Goal: Task Accomplishment & Management: Use online tool/utility

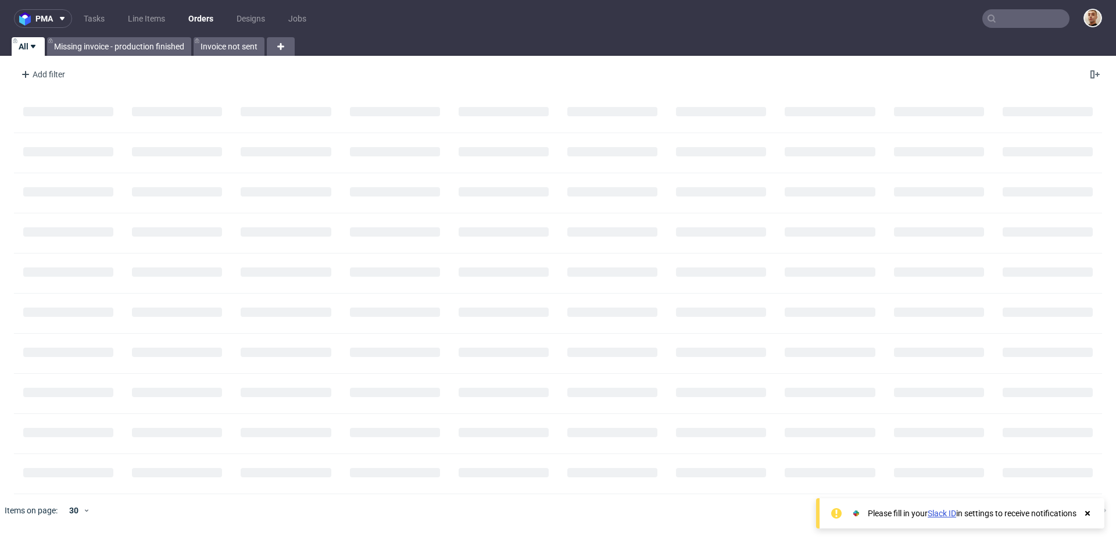
click at [1057, 27] on input "text" at bounding box center [1025, 18] width 87 height 19
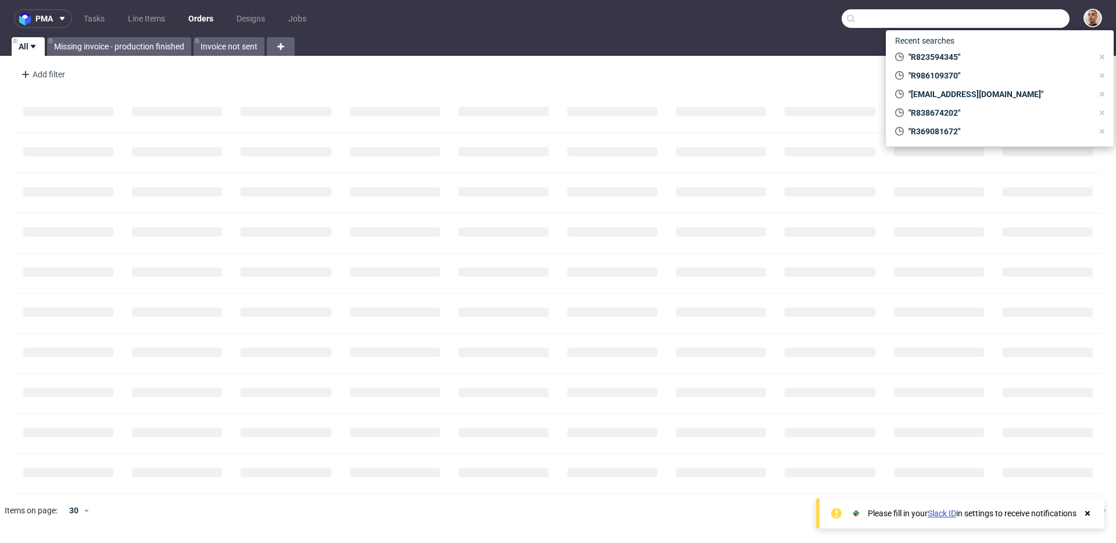
paste input "R823594345"
type input "R823594345"
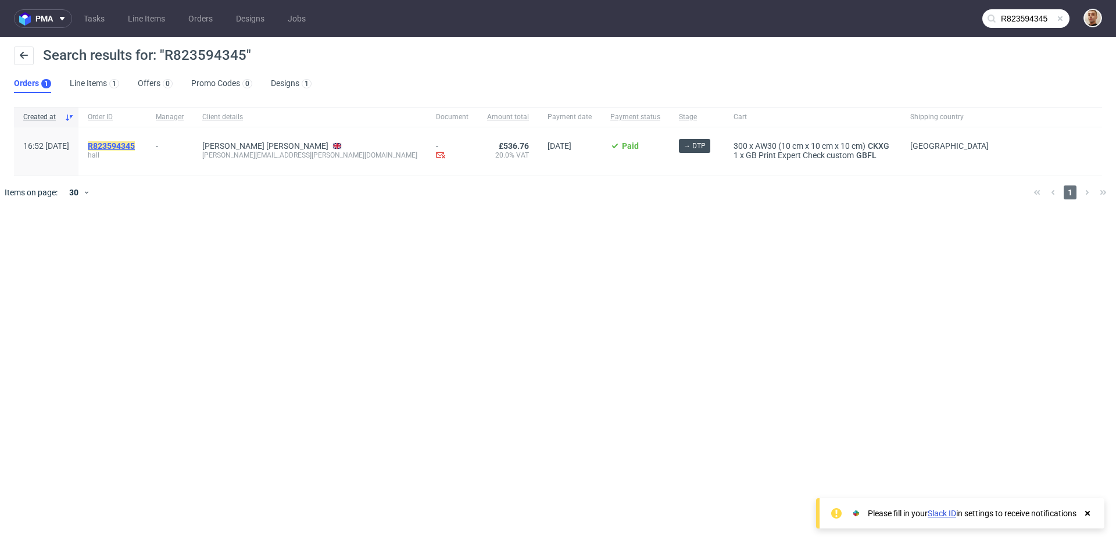
click at [135, 147] on mark "R823594345" at bounding box center [111, 145] width 47 height 9
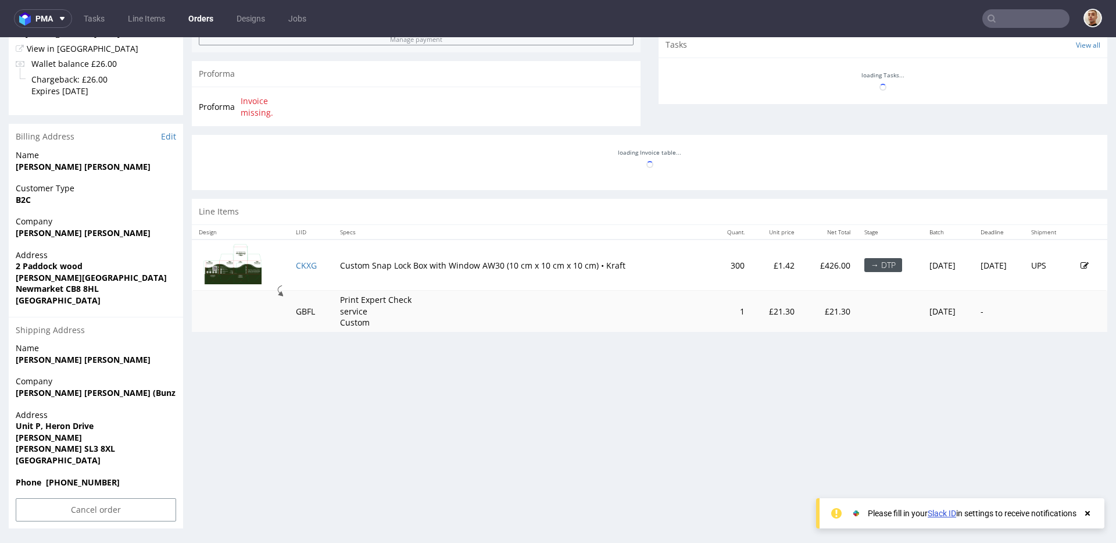
scroll to position [3, 0]
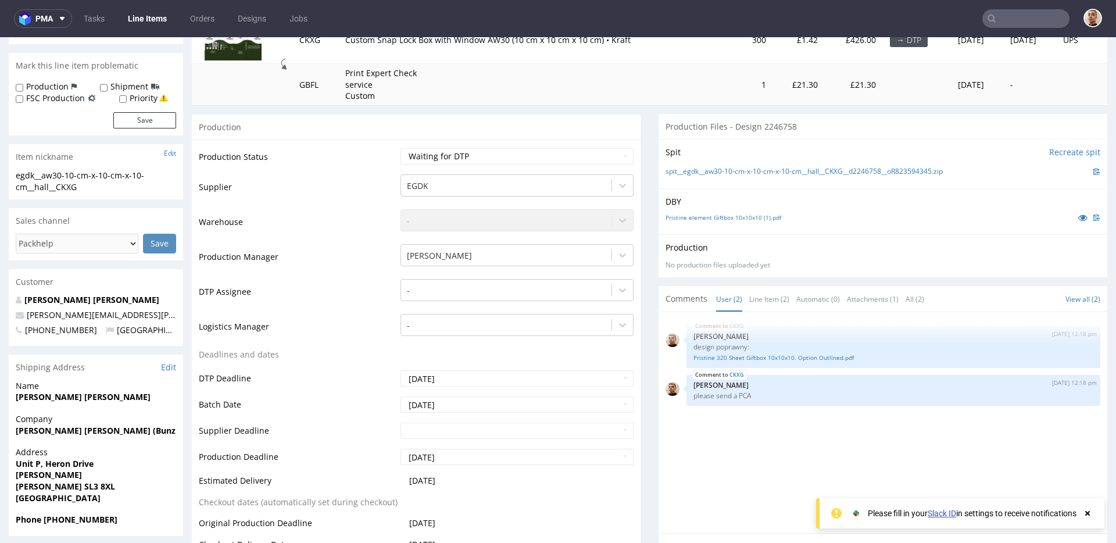
scroll to position [195, 0]
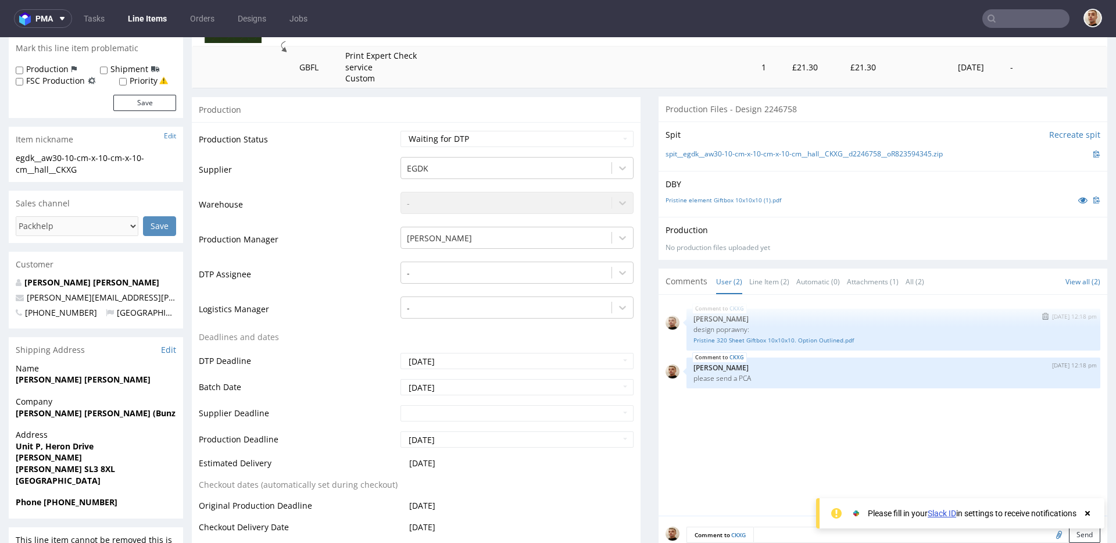
click at [1042, 315] on img "submit" at bounding box center [1045, 316] width 6 height 7
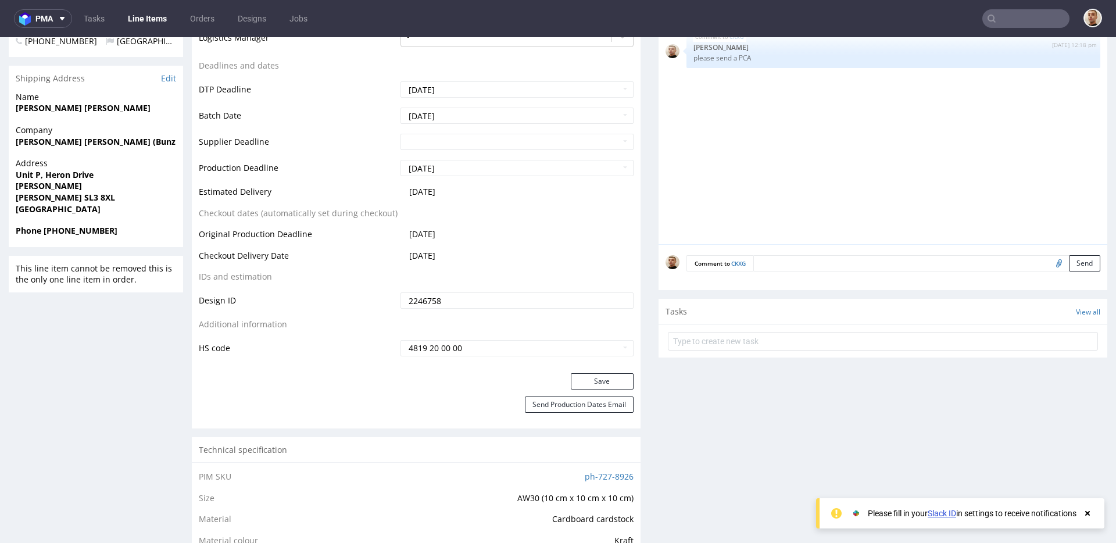
scroll to position [500, 0]
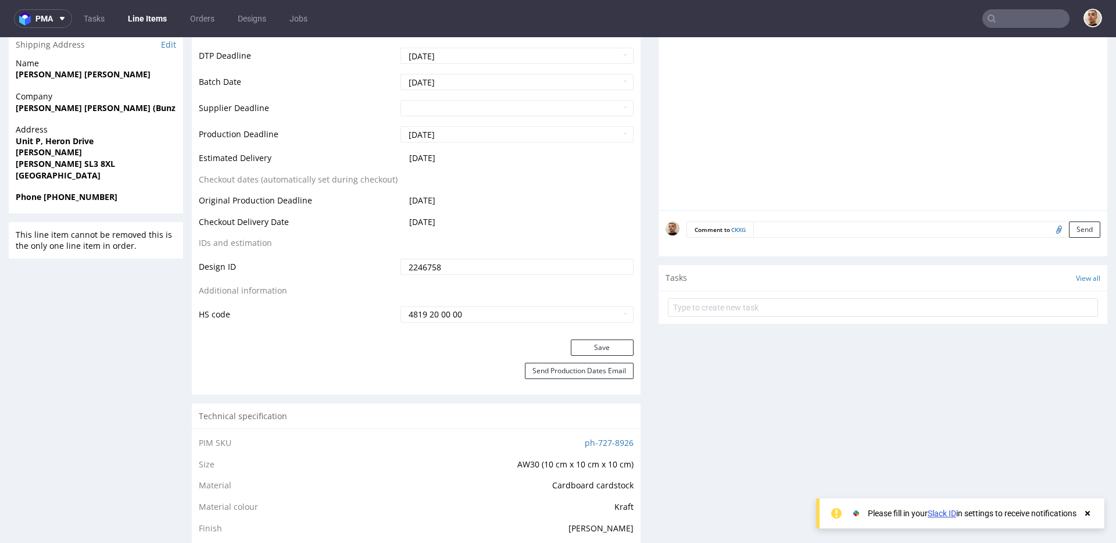
click at [1049, 231] on input "file" at bounding box center [1057, 228] width 16 height 15
type input "C:\fakepath\Pristine 320 Sheet Giftbox 10x10x10. Option.ai"
click at [1075, 229] on button "Send" at bounding box center [1084, 229] width 31 height 16
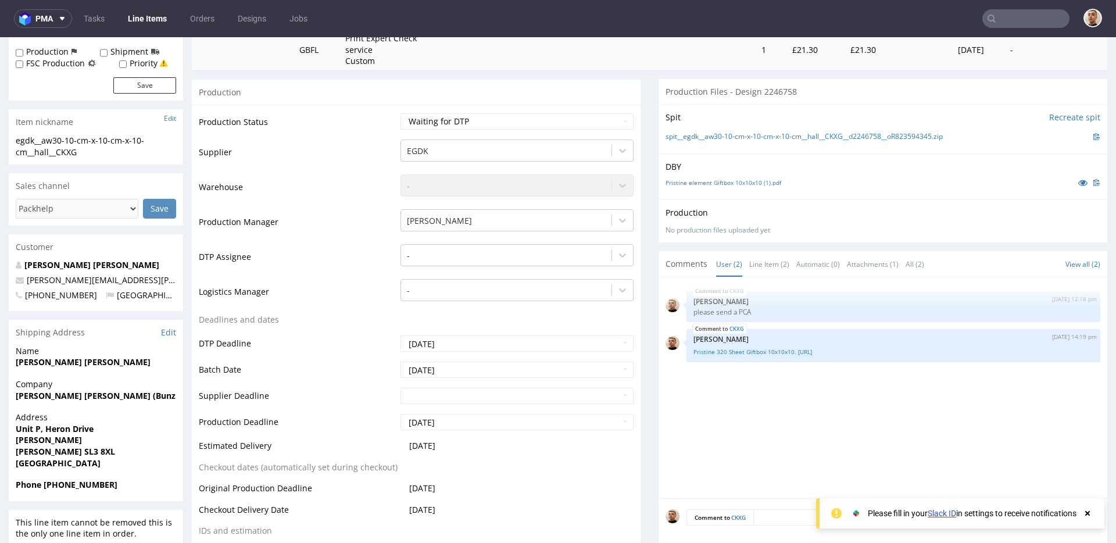
scroll to position [0, 0]
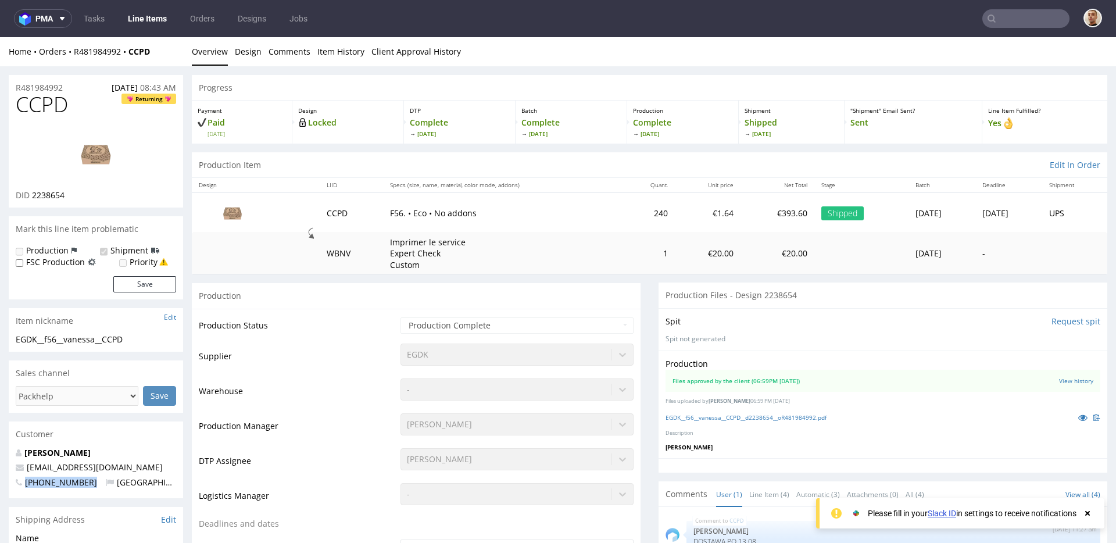
drag, startPoint x: 84, startPoint y: 482, endPoint x: 24, endPoint y: 486, distance: 60.0
click at [24, 486] on p "+33622374532 France" at bounding box center [96, 483] width 160 height 12
copy span "+33622374532"
click at [1028, 14] on input "text" at bounding box center [1025, 18] width 87 height 19
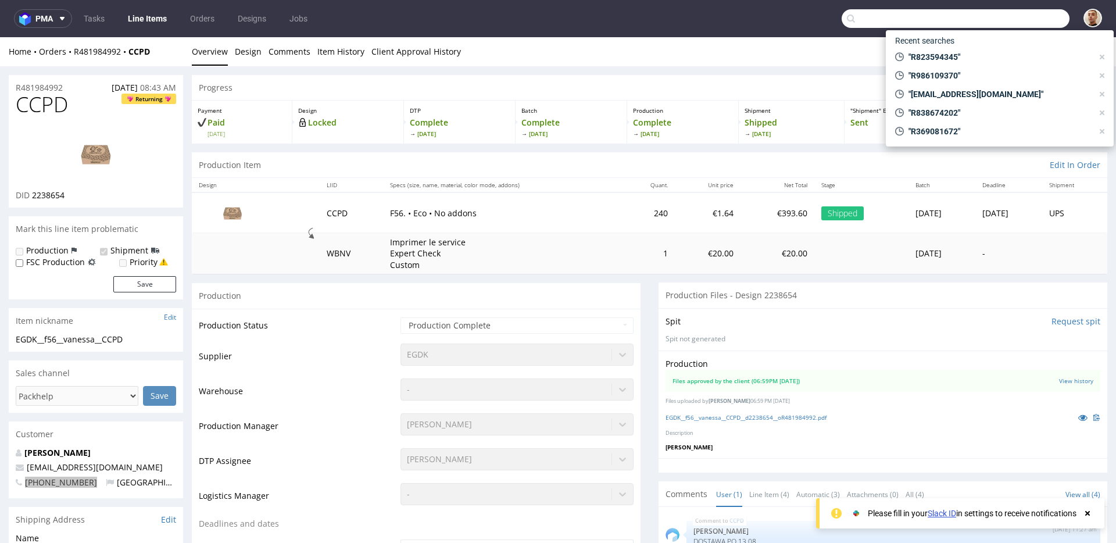
paste input "R481984992"
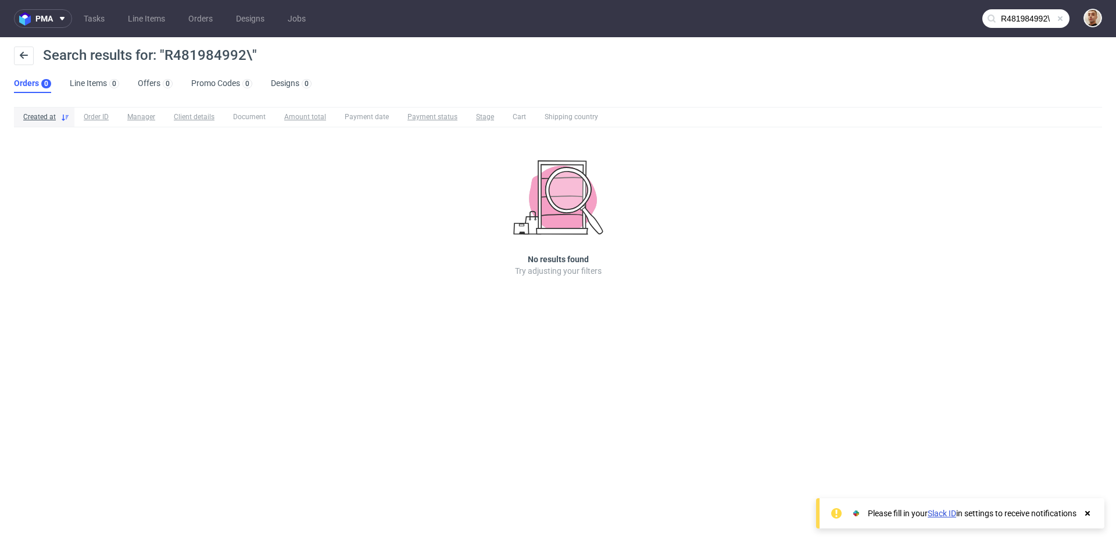
click at [1028, 8] on nav "pma Tasks Line Items Orders Designs Jobs R481984992\" at bounding box center [558, 18] width 1116 height 37
click at [1025, 15] on input "R481984992\" at bounding box center [1025, 18] width 87 height 19
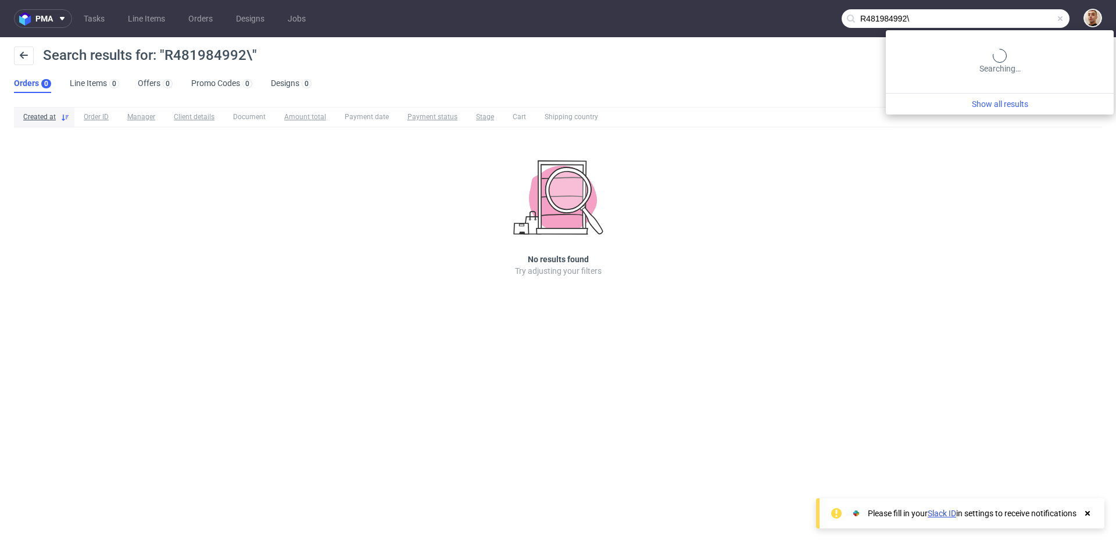
click at [1025, 15] on input "R481984992\" at bounding box center [956, 18] width 228 height 19
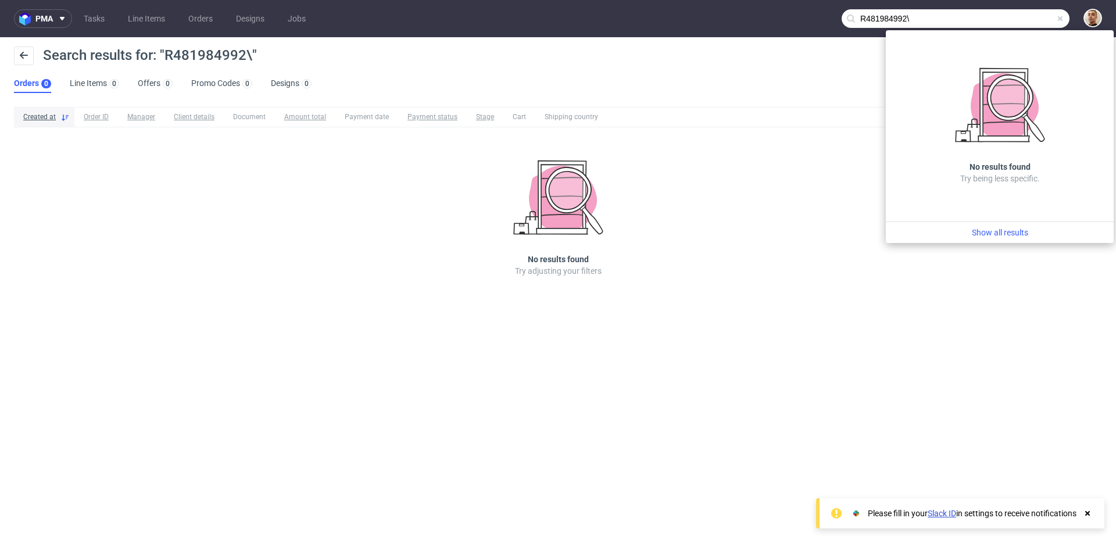
paste input "text"
type input "R481984992"
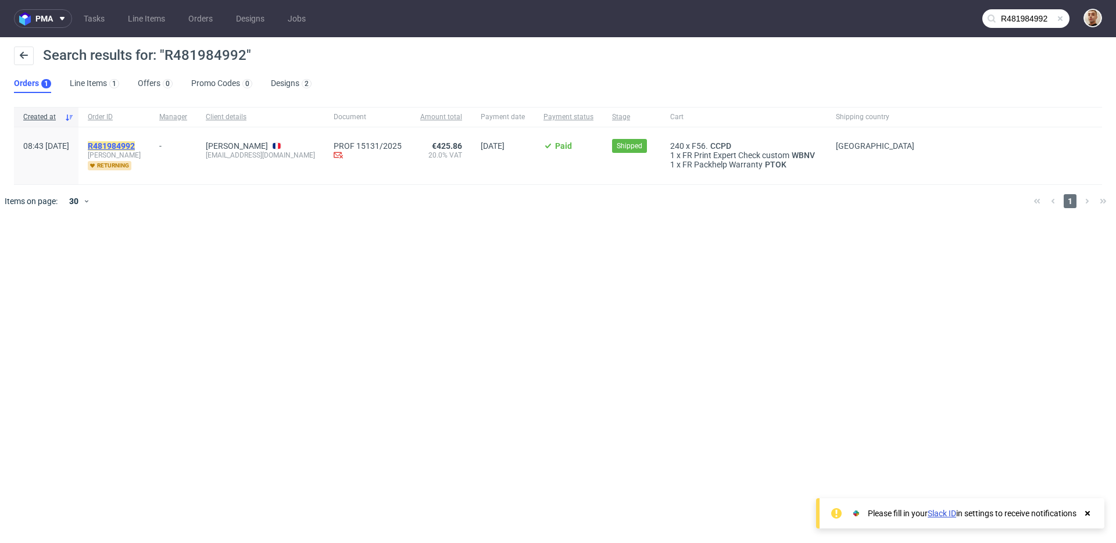
click at [135, 144] on mark "R481984992" at bounding box center [111, 145] width 47 height 9
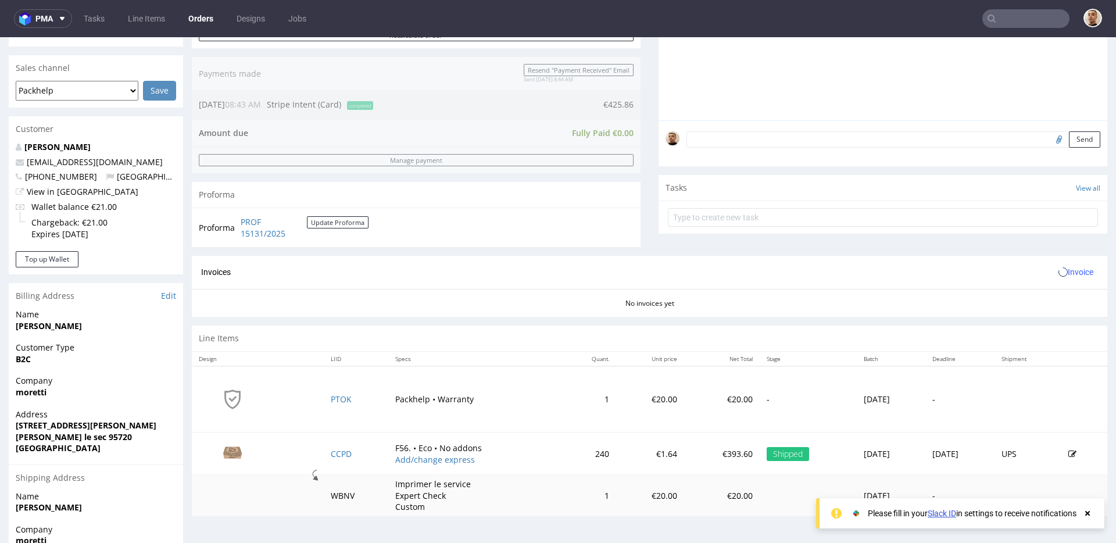
scroll to position [416, 0]
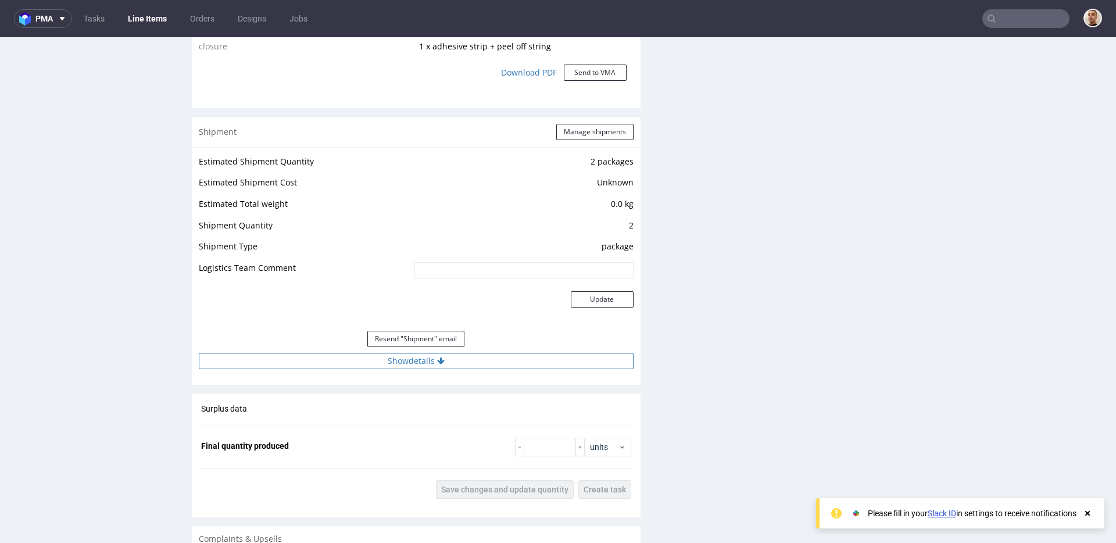
click at [511, 360] on button "Show details" at bounding box center [416, 361] width 435 height 16
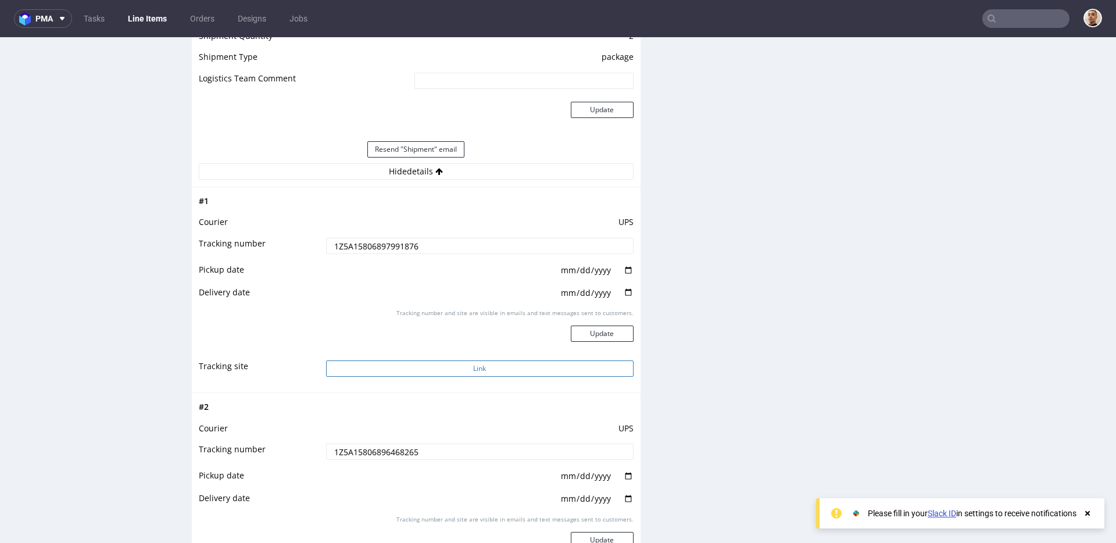
scroll to position [1407, 0]
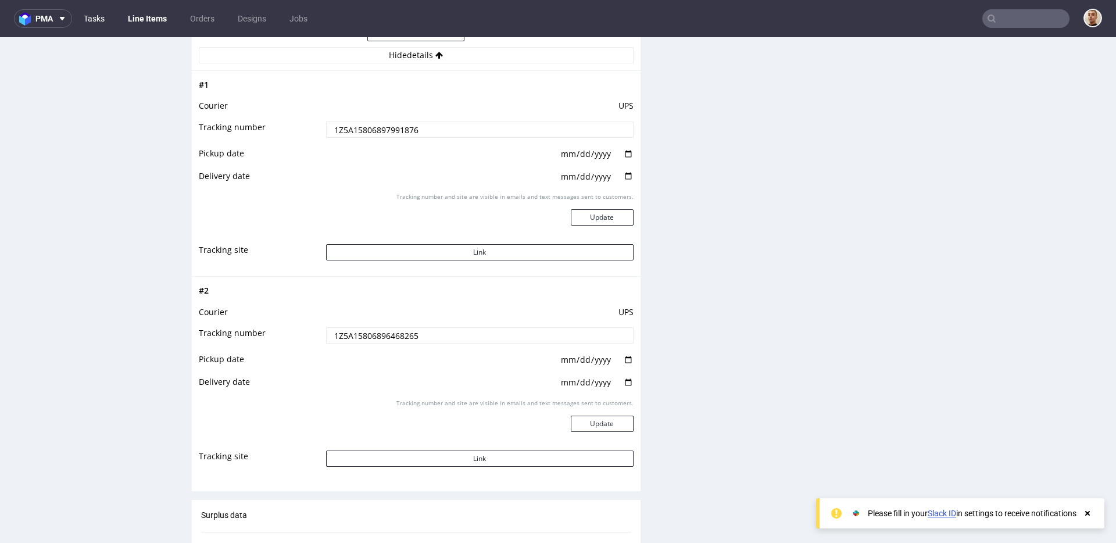
click at [91, 16] on link "Tasks" at bounding box center [94, 18] width 35 height 19
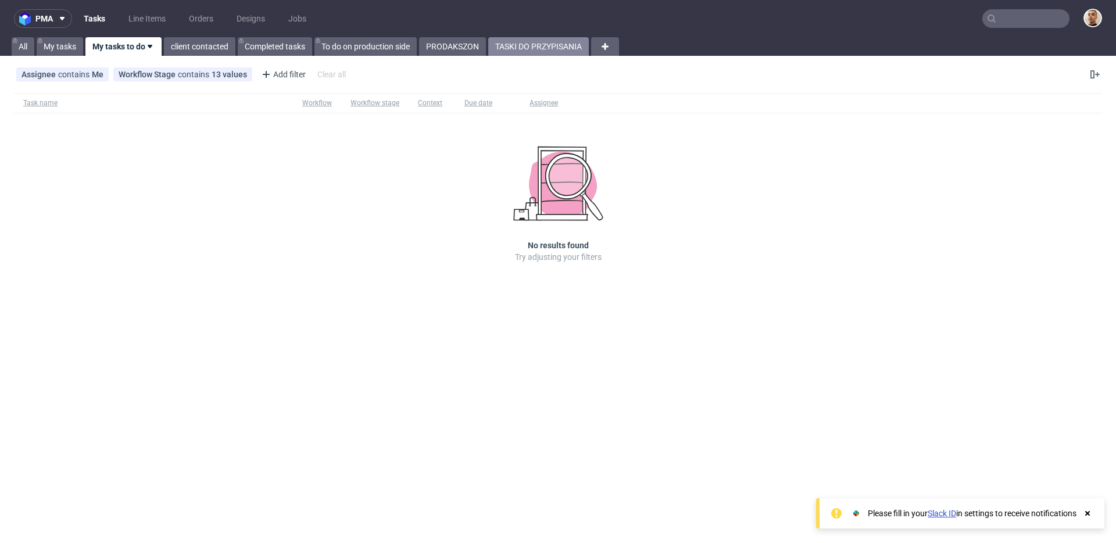
click at [527, 50] on link "TASKI DO PRZYPISANIA" at bounding box center [538, 46] width 101 height 19
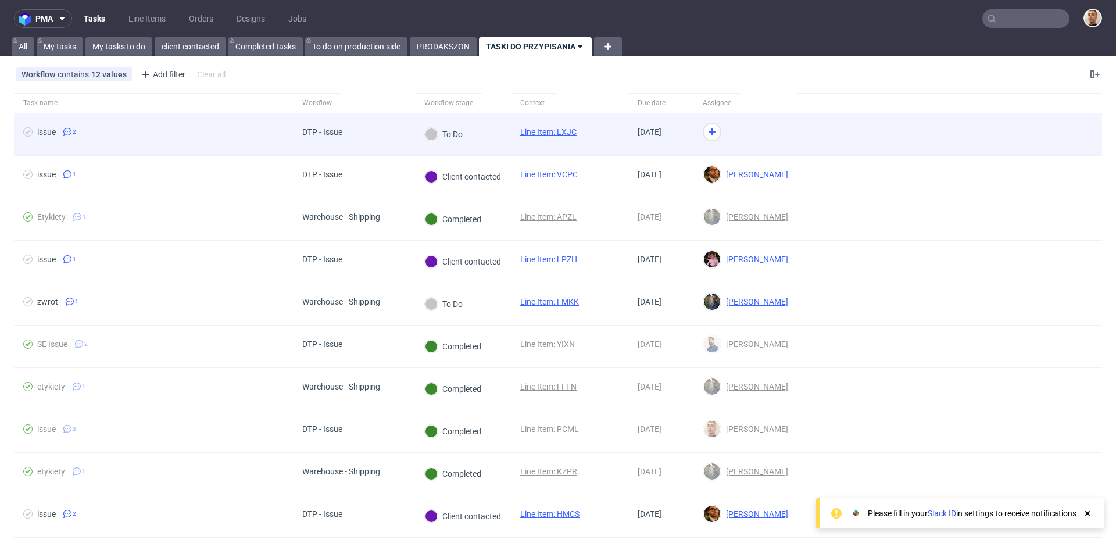
click at [362, 129] on div "DTP - Issue" at bounding box center [354, 134] width 122 height 42
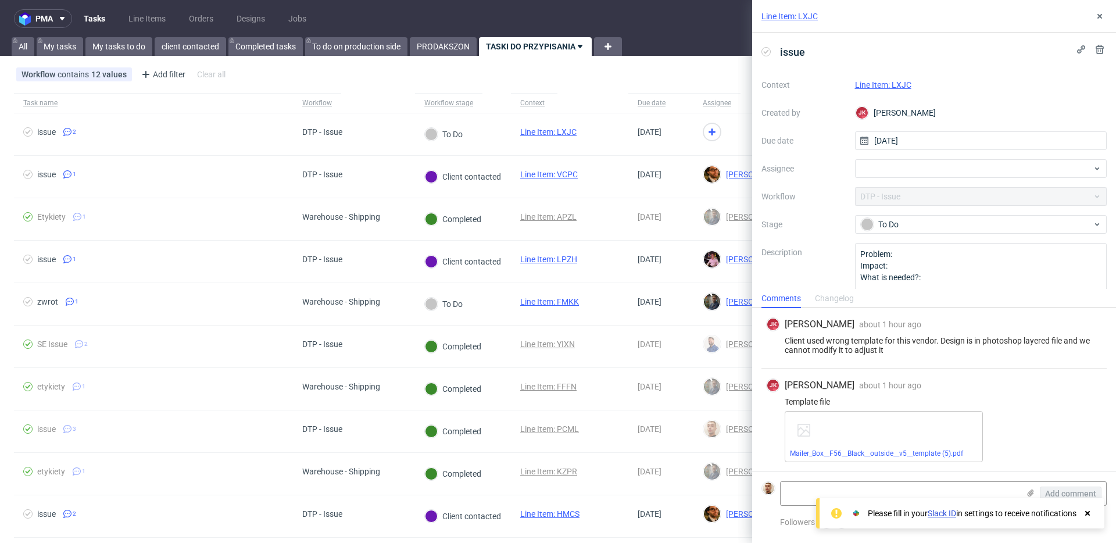
click at [906, 87] on link "Line Item: LXJC" at bounding box center [883, 84] width 56 height 9
click at [884, 179] on div "Context Line Item: LXJC Created by JK Jan Kocik Due date 13/08/2025 Assignee Wo…" at bounding box center [934, 187] width 345 height 223
click at [886, 173] on div at bounding box center [981, 168] width 252 height 19
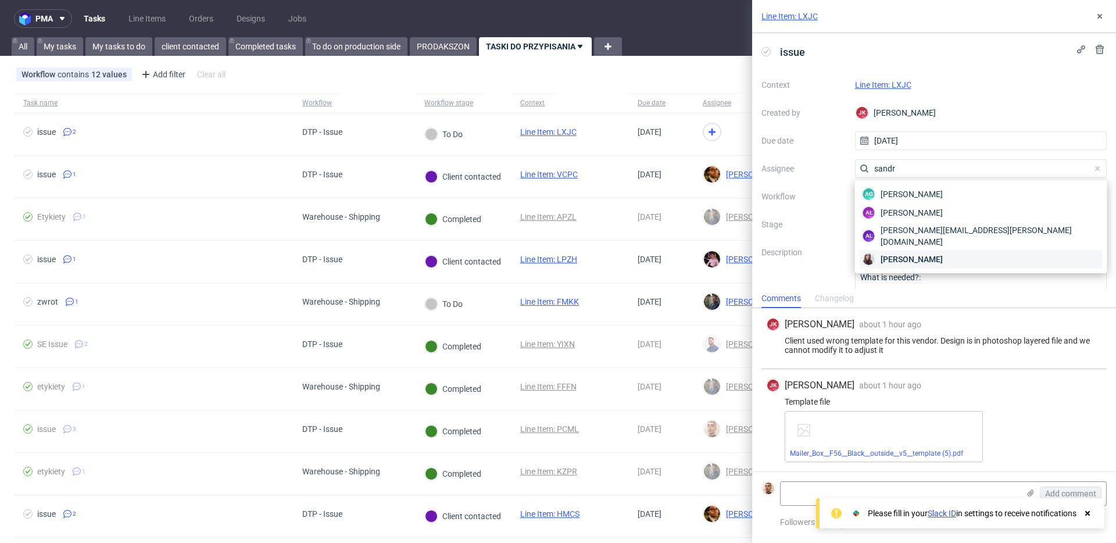
type input "sandr"
click at [932, 250] on div "[PERSON_NAME]" at bounding box center [981, 259] width 243 height 19
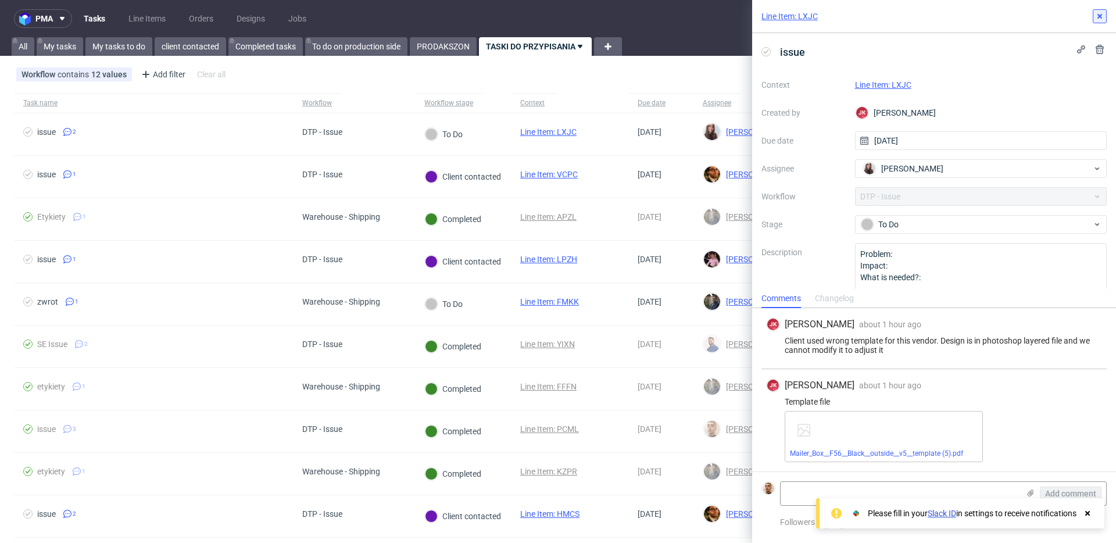
click at [1096, 19] on icon at bounding box center [1099, 16] width 9 height 9
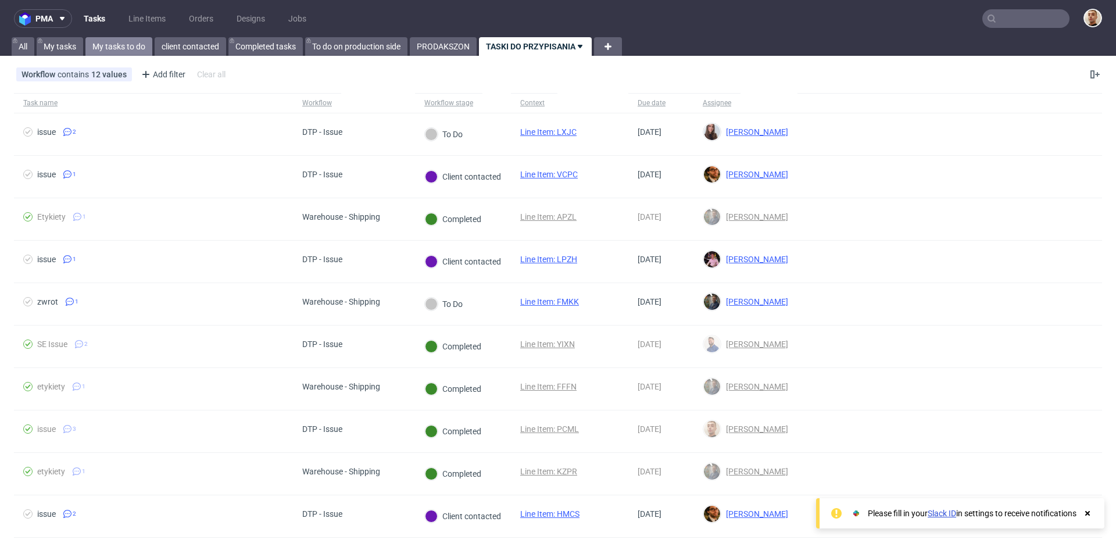
click at [114, 43] on link "My tasks to do" at bounding box center [118, 46] width 67 height 19
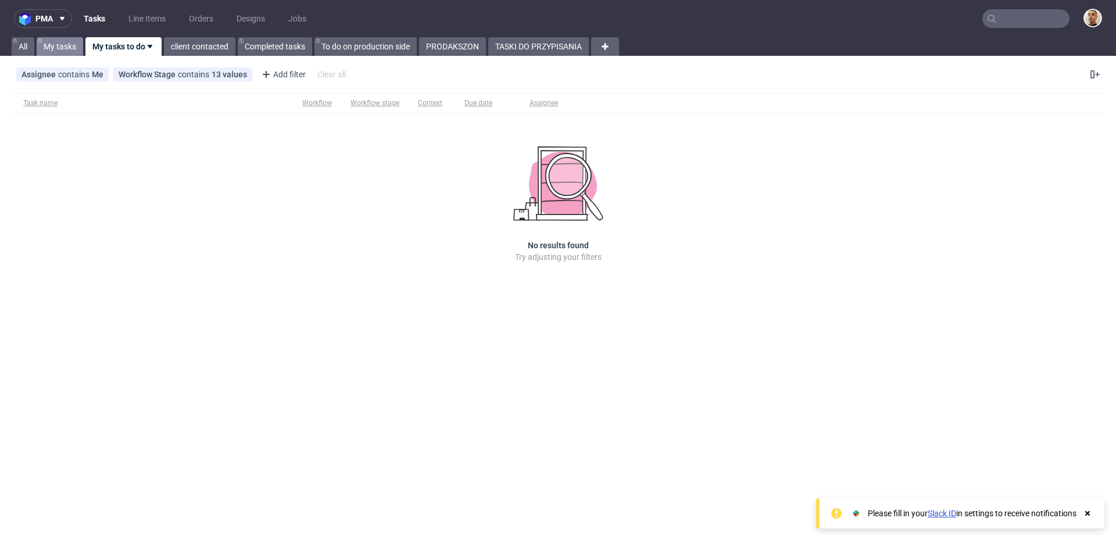
click at [68, 44] on link "My tasks" at bounding box center [60, 46] width 47 height 19
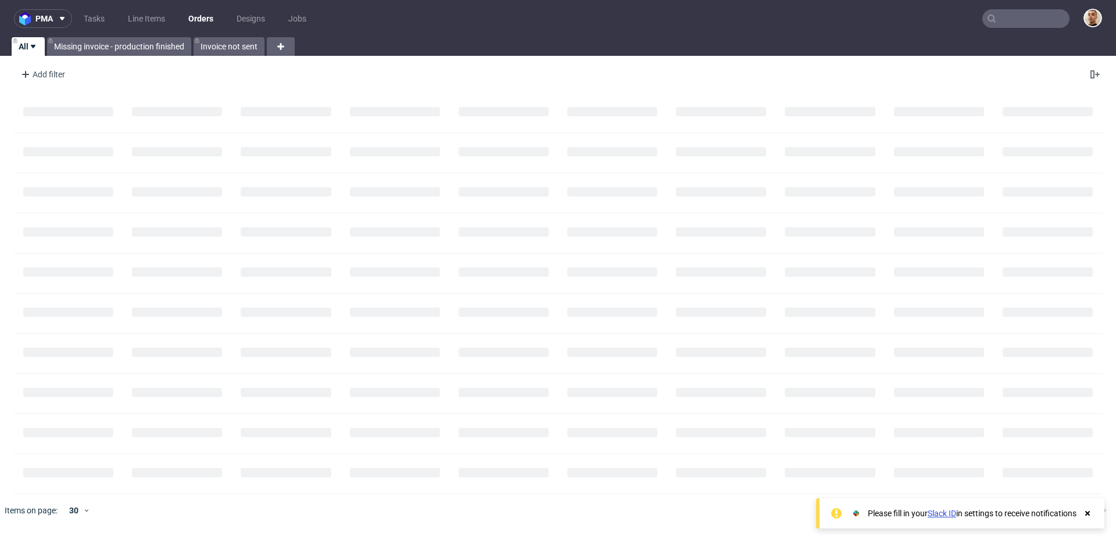
click at [1041, 14] on input "text" at bounding box center [1025, 18] width 87 height 19
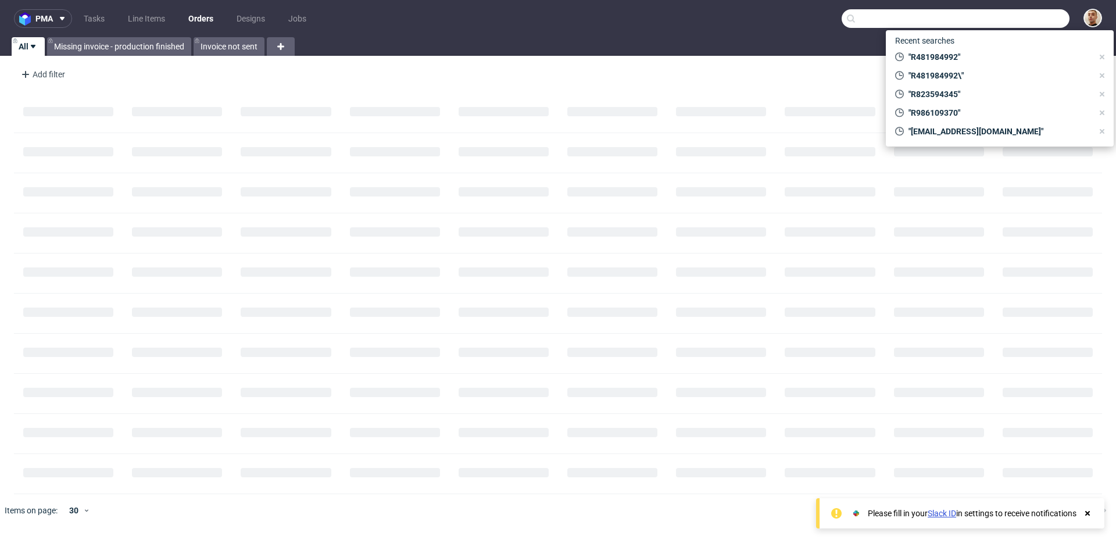
paste input "R587465559"
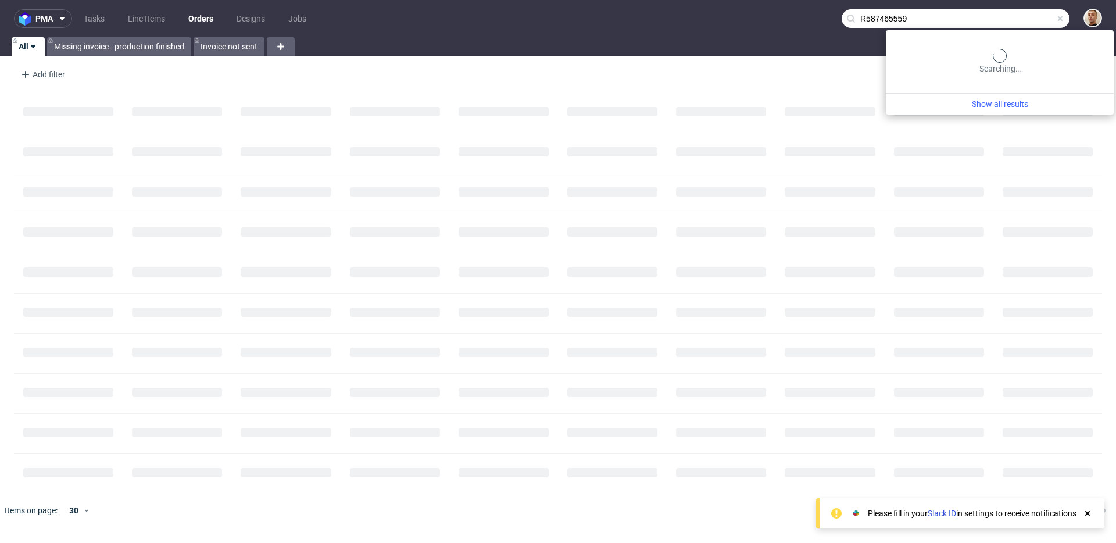
type input "R587465559"
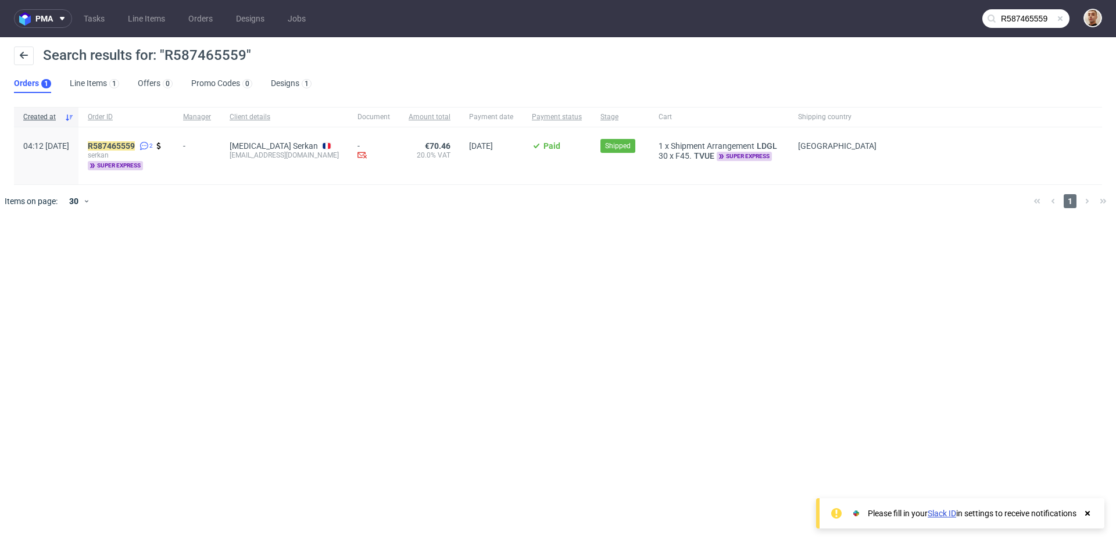
click at [158, 140] on div "R587465559 2 serkan super express" at bounding box center [125, 155] width 95 height 57
click at [135, 145] on mark "R587465559" at bounding box center [111, 145] width 47 height 9
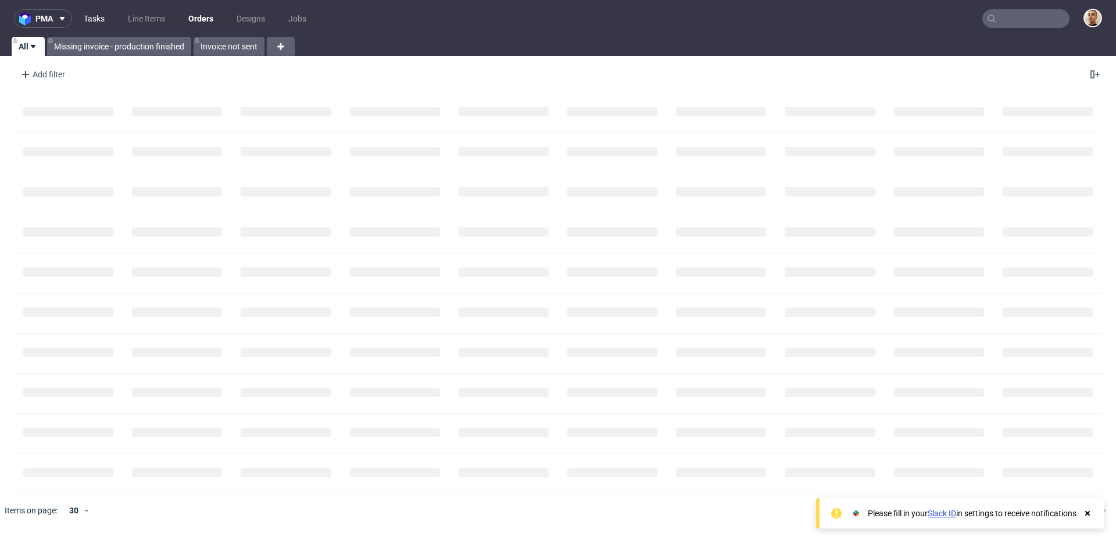
click at [94, 16] on link "Tasks" at bounding box center [94, 18] width 35 height 19
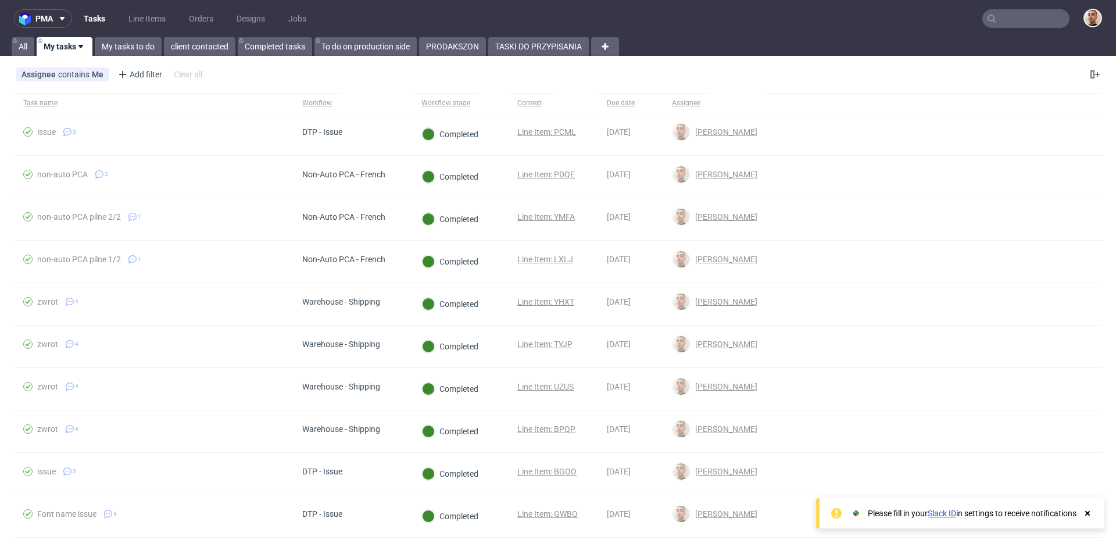
click at [553, 56] on div "pma Tasks Line Items Orders Designs Jobs All My tasks My tasks to do client con…" at bounding box center [558, 271] width 1116 height 543
click at [553, 51] on link "TASKI DO PRZYPISANIA" at bounding box center [538, 46] width 101 height 19
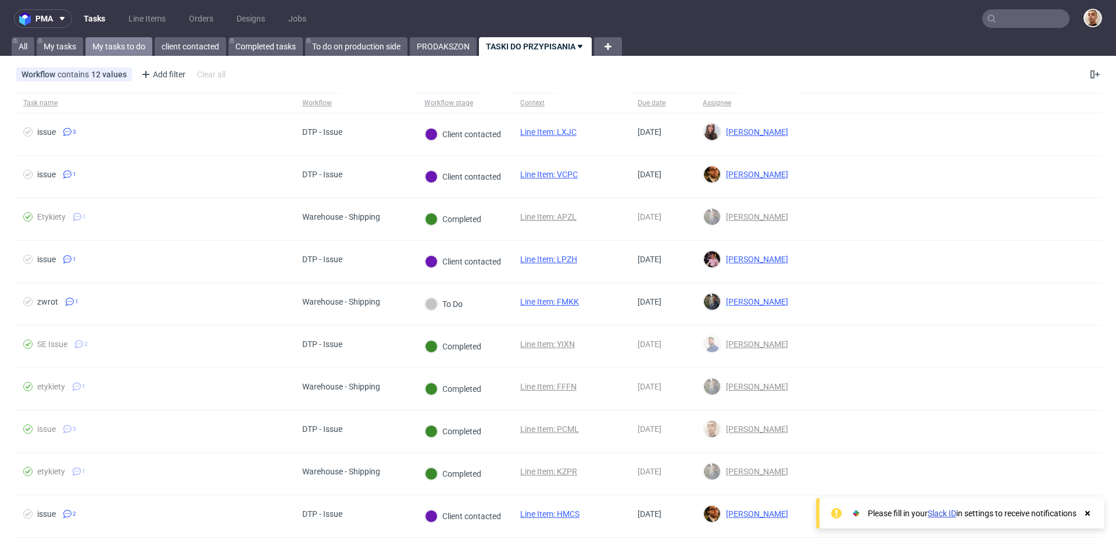
click at [144, 45] on link "My tasks to do" at bounding box center [118, 46] width 67 height 19
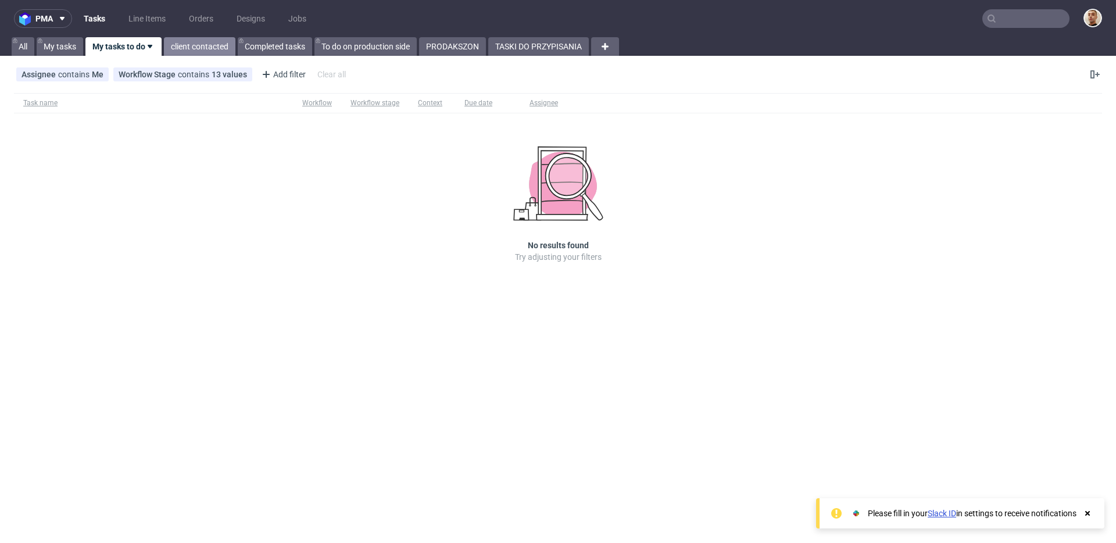
click at [197, 45] on link "client contacted" at bounding box center [200, 46] width 72 height 19
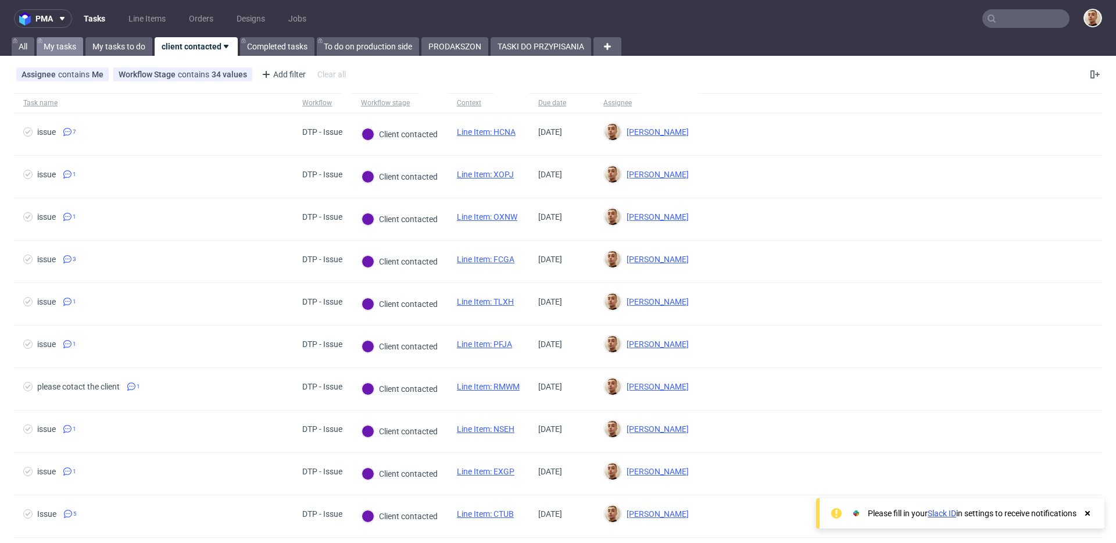
click at [70, 42] on link "My tasks" at bounding box center [60, 46] width 47 height 19
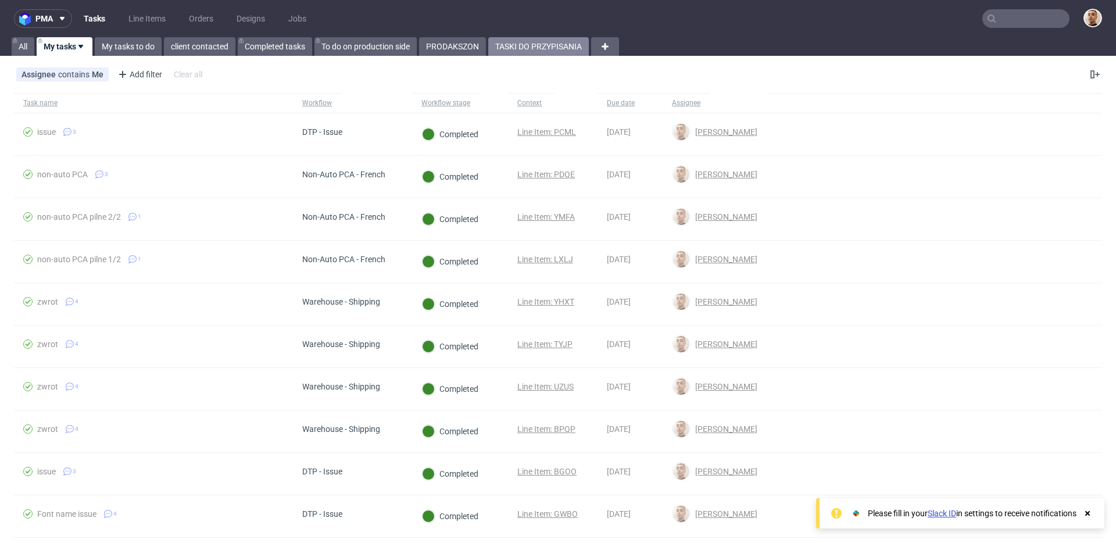
click at [536, 42] on link "TASKI DO PRZYPISANIA" at bounding box center [538, 46] width 101 height 19
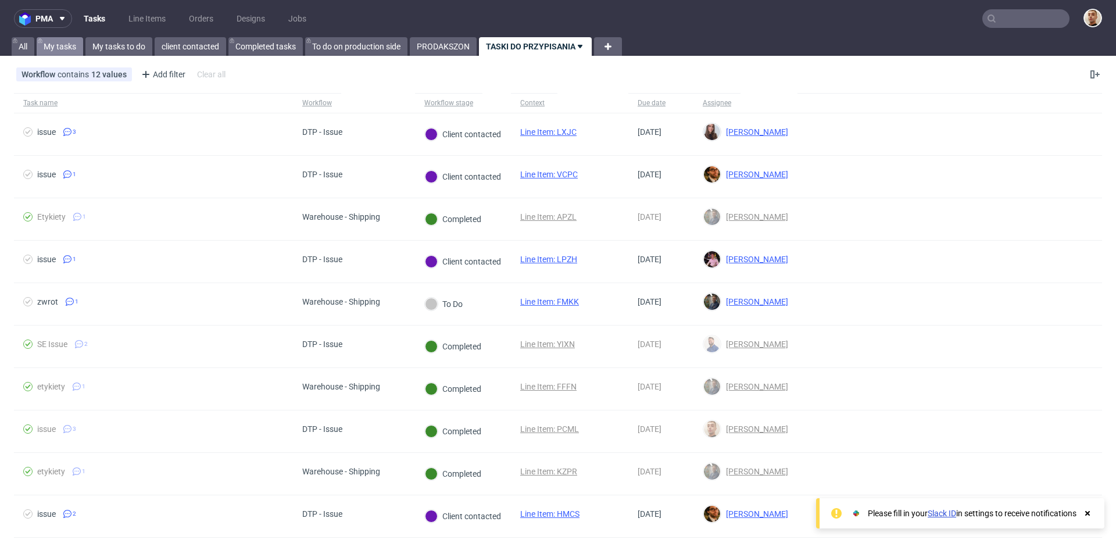
click at [52, 46] on link "My tasks" at bounding box center [60, 46] width 47 height 19
